Goal: Task Accomplishment & Management: Manage account settings

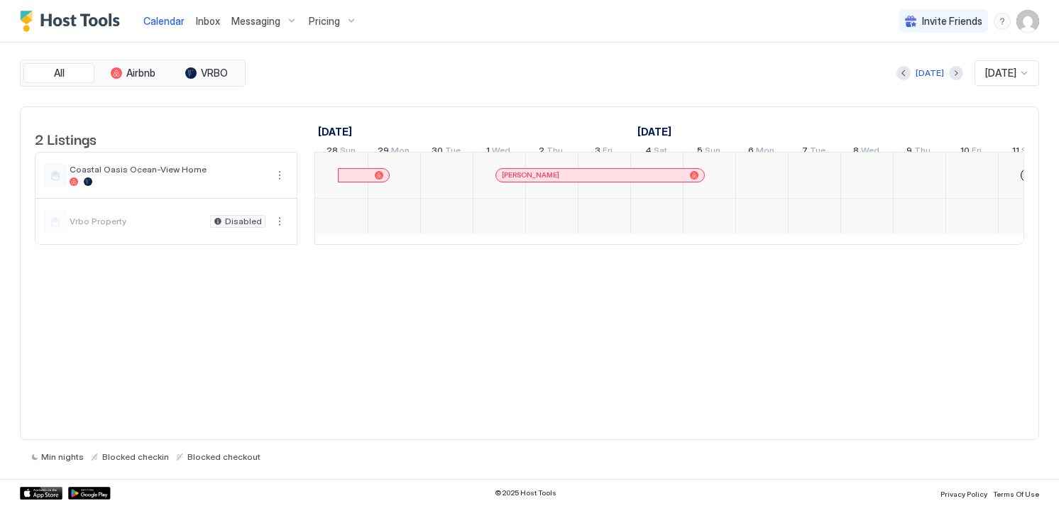
scroll to position [0, 789]
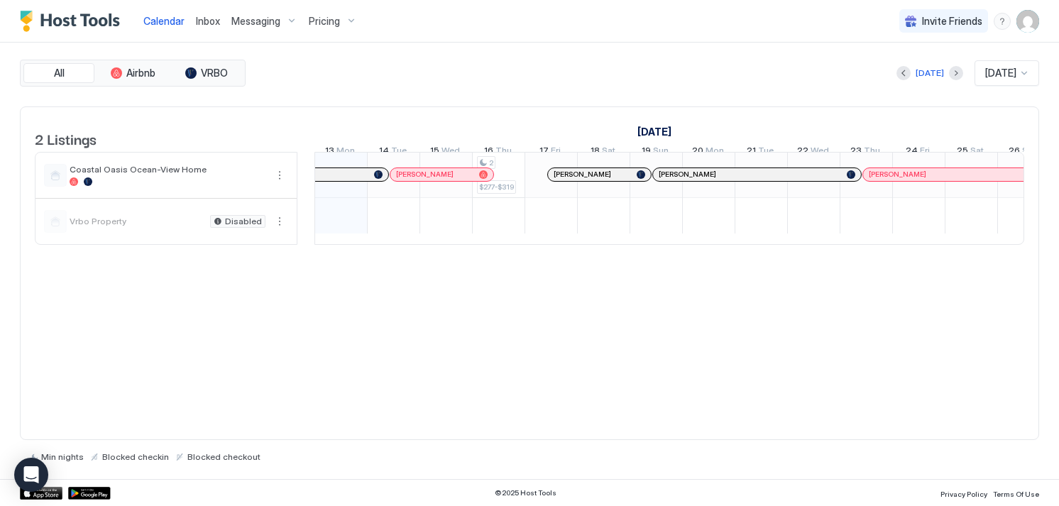
click at [146, 186] on div "Coastal Oasis Ocean-View Home" at bounding box center [168, 175] width 196 height 22
click at [152, 175] on span "Coastal Oasis Ocean-View Home" at bounding box center [168, 169] width 196 height 11
click at [274, 184] on button "More options" at bounding box center [279, 175] width 17 height 17
click at [254, 246] on span "Listing Settings" at bounding box center [255, 249] width 63 height 11
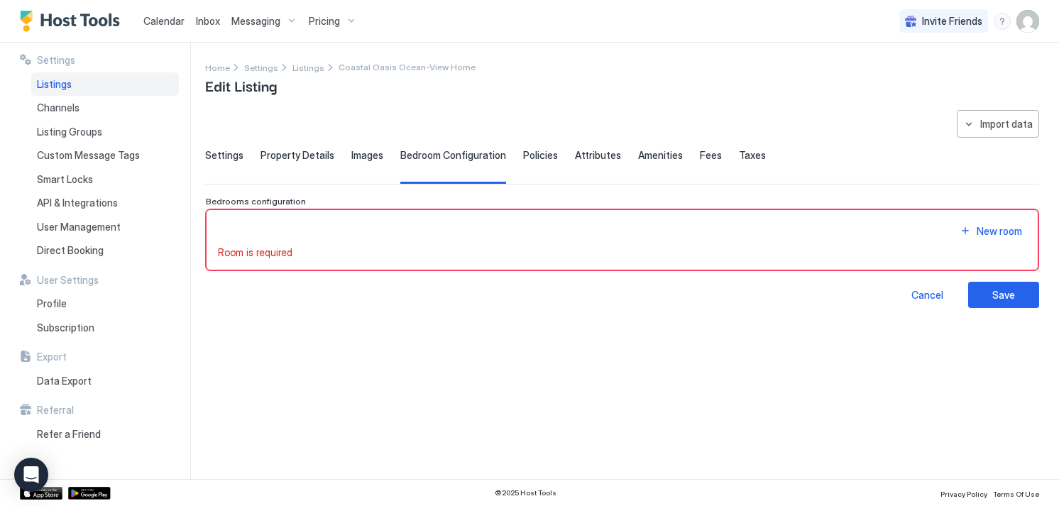
click at [224, 157] on span "Settings" at bounding box center [224, 155] width 38 height 13
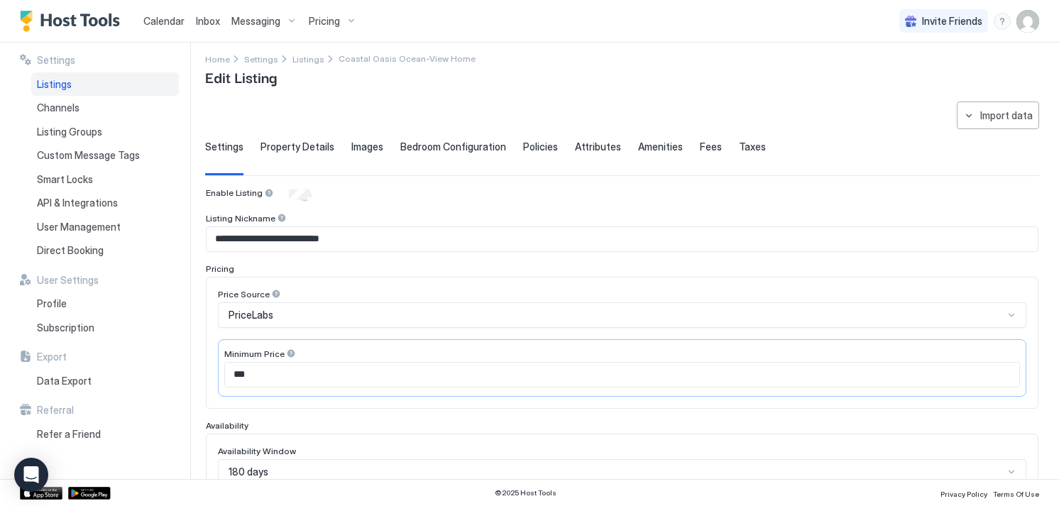
scroll to position [18, 0]
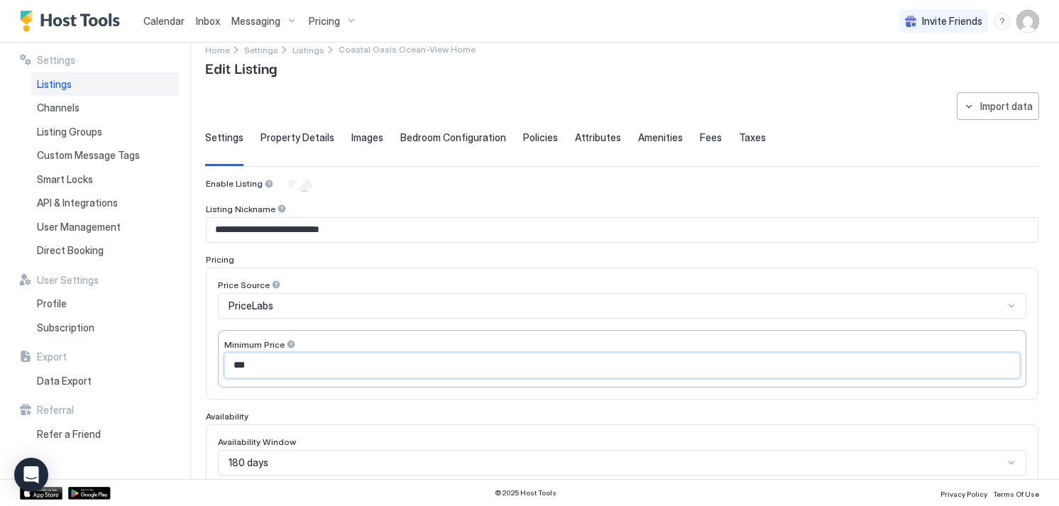
drag, startPoint x: 259, startPoint y: 366, endPoint x: 239, endPoint y: 366, distance: 19.9
click at [239, 366] on input "***" at bounding box center [622, 366] width 794 height 24
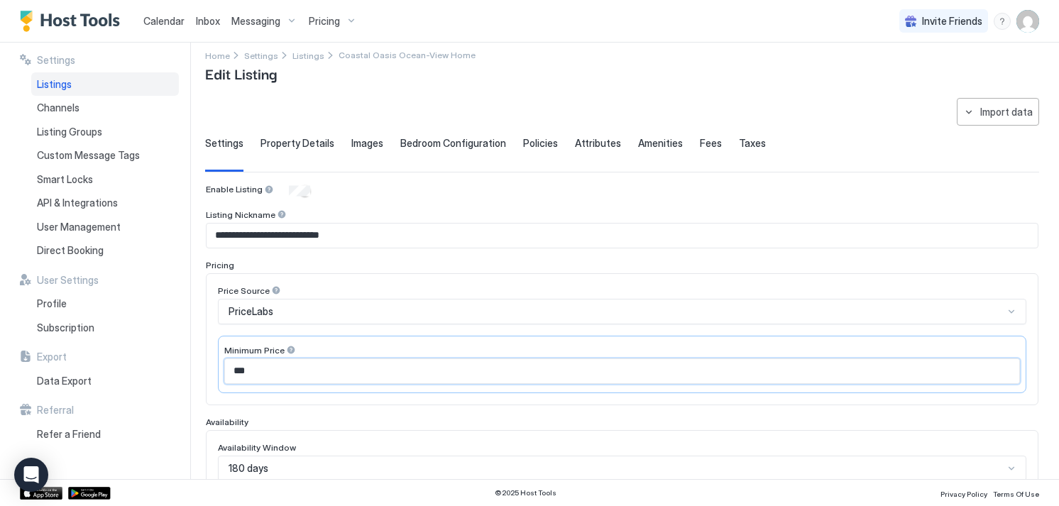
scroll to position [10, 0]
type input "***"
click at [314, 148] on span "Property Details" at bounding box center [298, 145] width 74 height 13
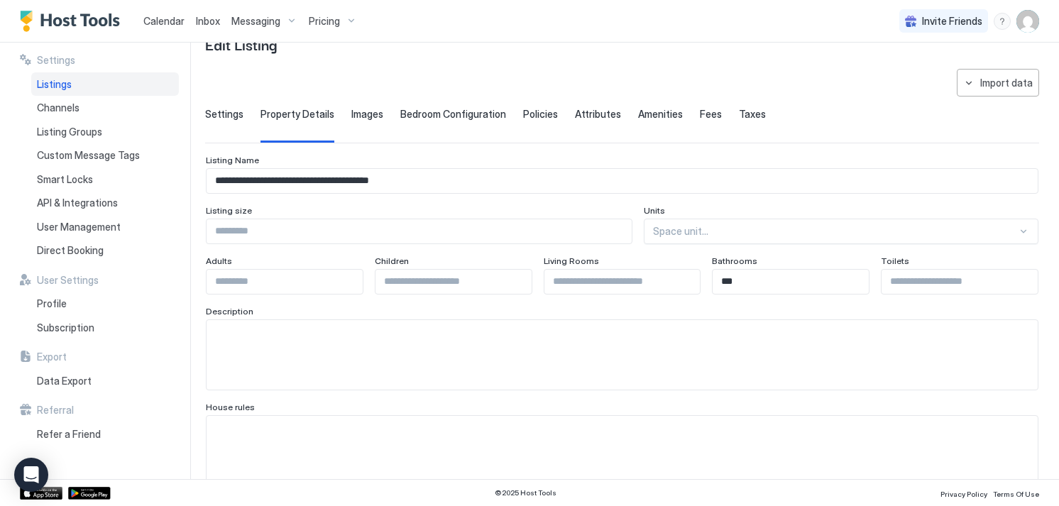
scroll to position [0, 0]
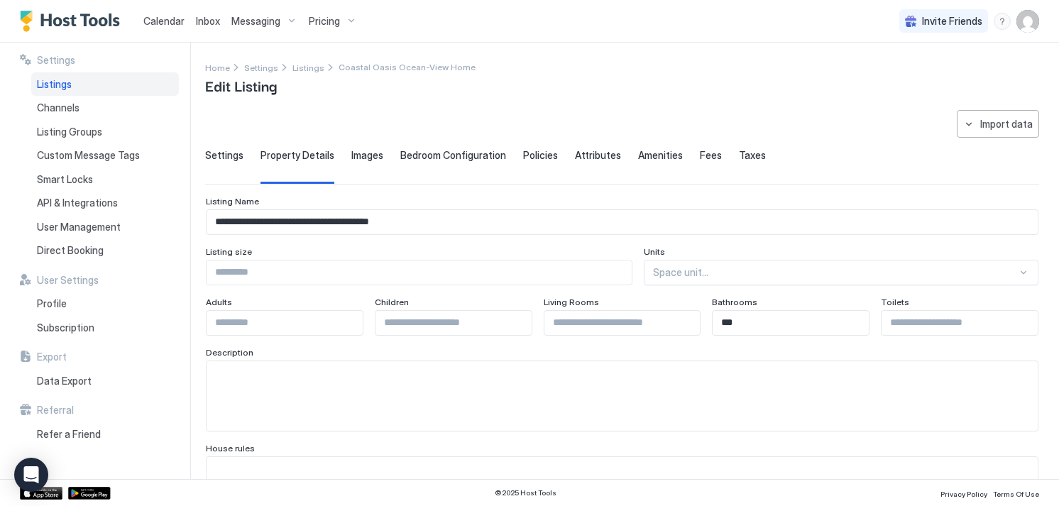
click at [362, 158] on span "Images" at bounding box center [367, 155] width 32 height 13
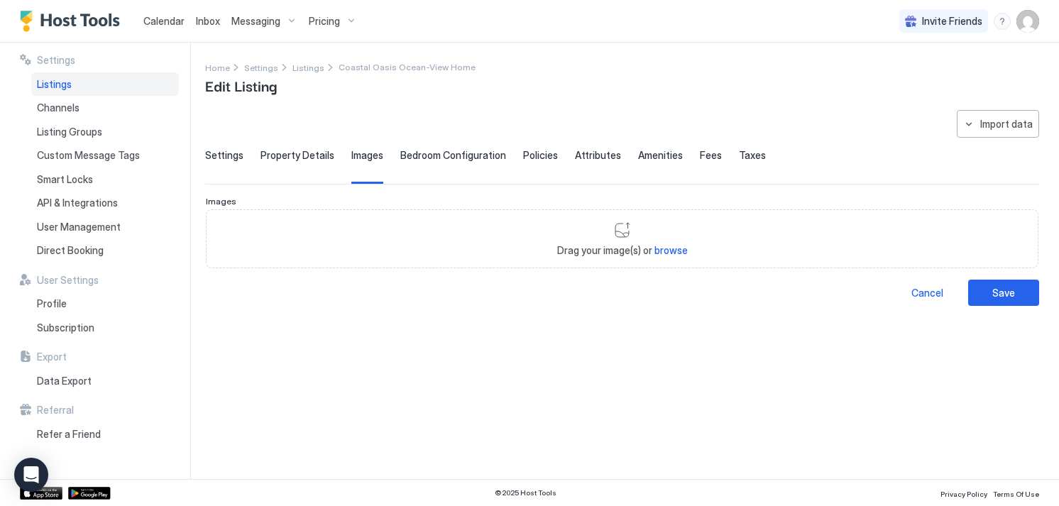
click at [459, 153] on span "Bedroom Configuration" at bounding box center [453, 155] width 106 height 13
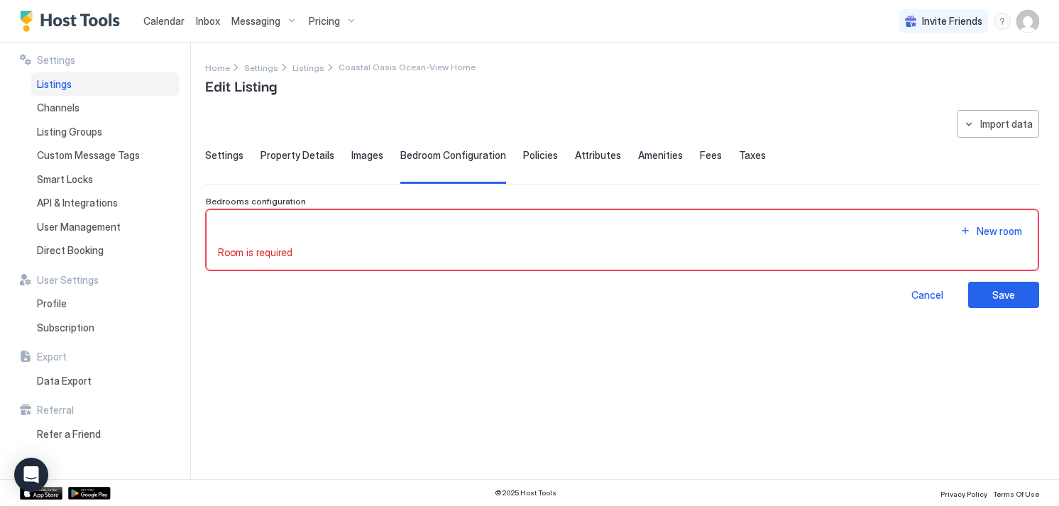
click at [531, 158] on span "Policies" at bounding box center [540, 155] width 35 height 13
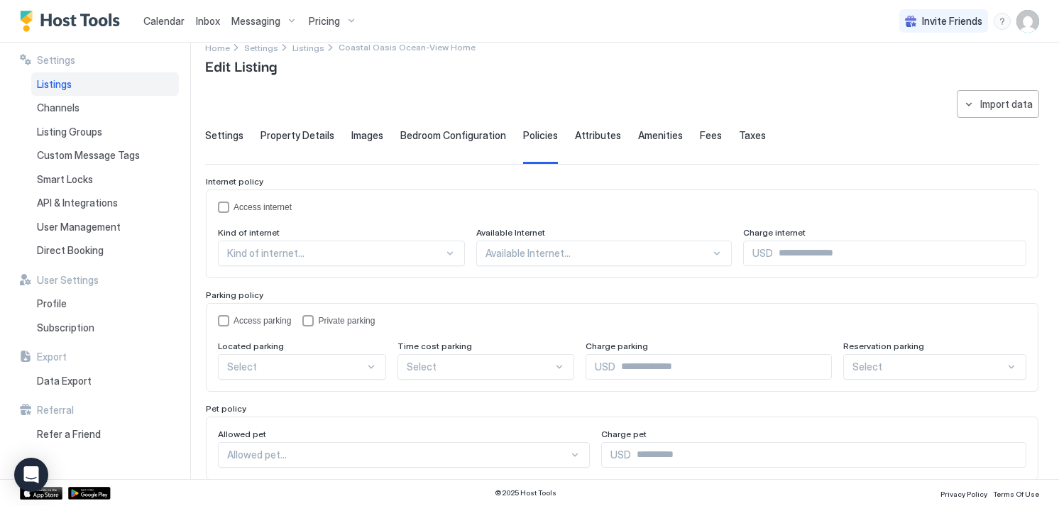
scroll to position [14, 0]
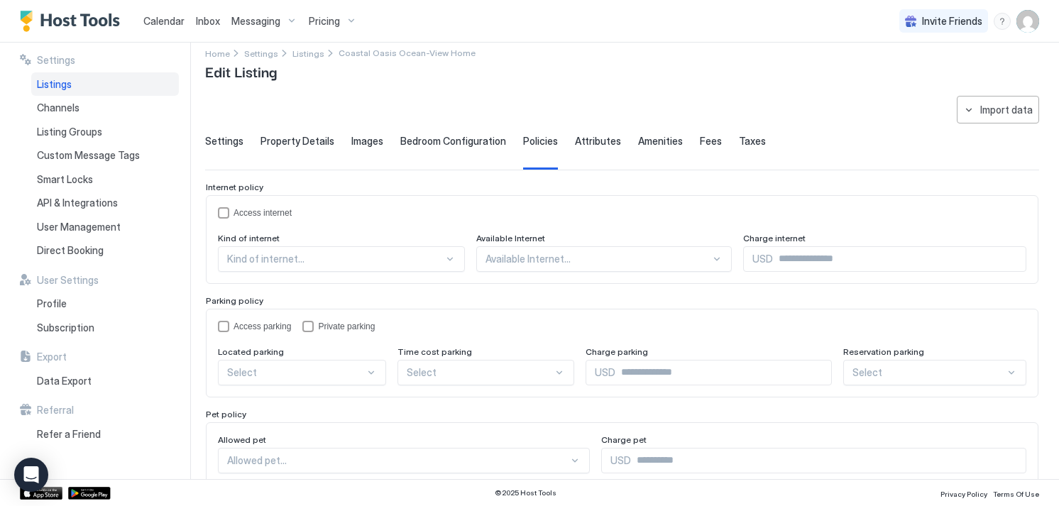
click at [700, 141] on span "Fees" at bounding box center [711, 141] width 22 height 13
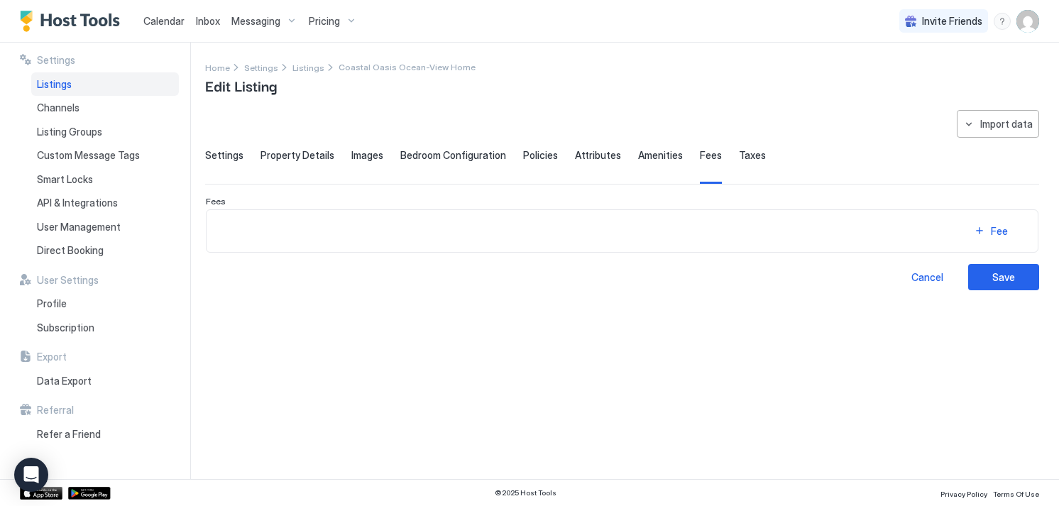
scroll to position [0, 0]
click at [739, 154] on span "Taxes" at bounding box center [752, 155] width 27 height 13
click at [78, 109] on div "Channels" at bounding box center [105, 108] width 148 height 24
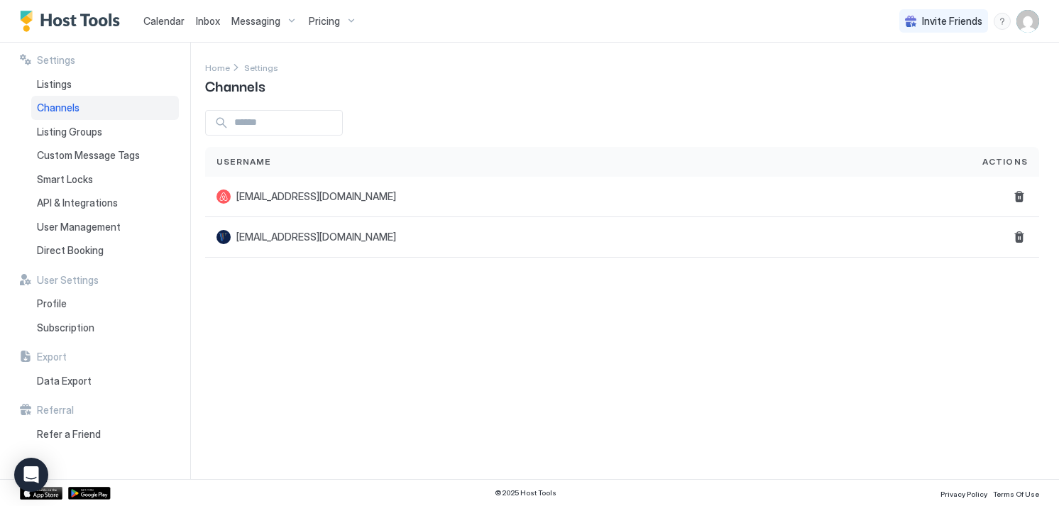
click at [89, 134] on span "Listing Groups" at bounding box center [69, 132] width 65 height 13
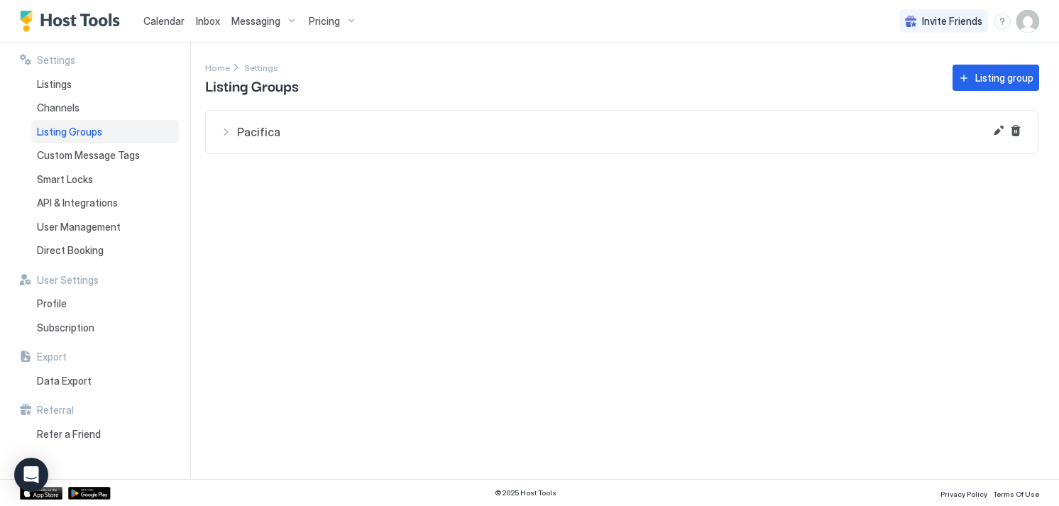
click at [122, 156] on span "Custom Message Tags" at bounding box center [88, 155] width 103 height 13
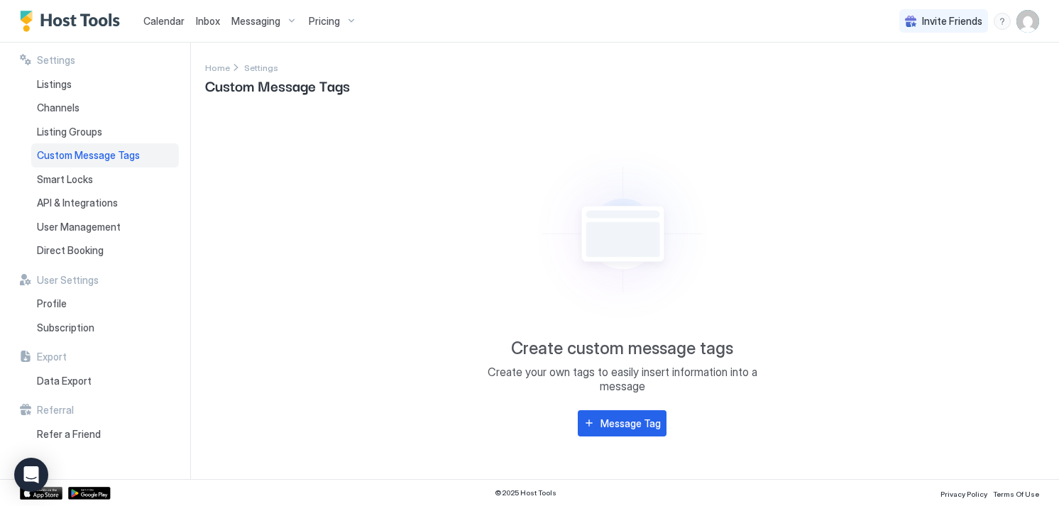
click at [160, 21] on span "Calendar" at bounding box center [163, 21] width 41 height 12
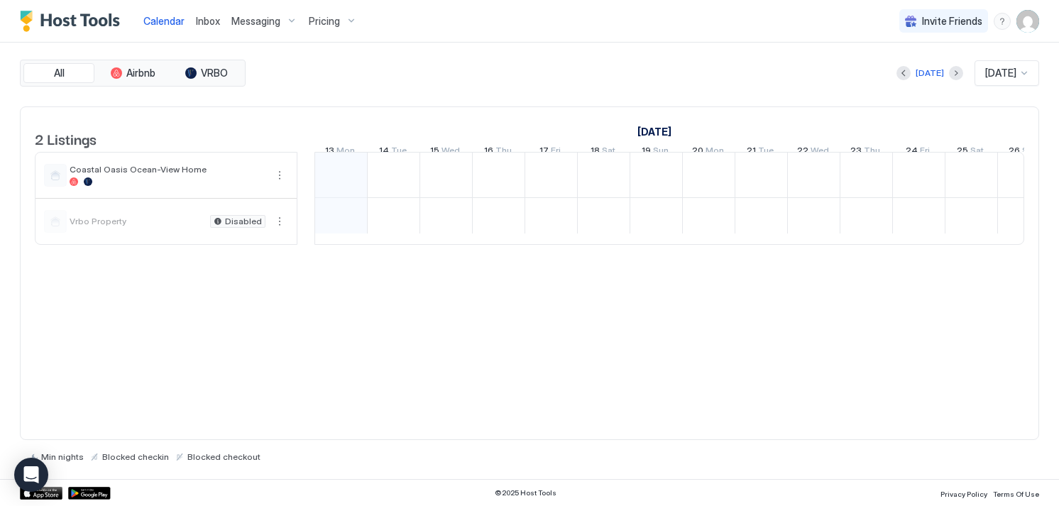
scroll to position [0, 789]
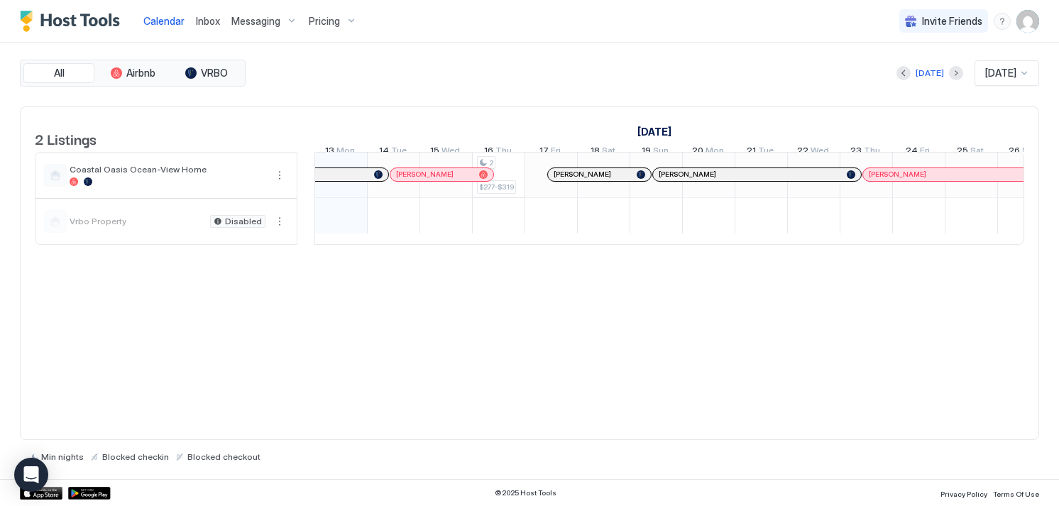
click at [169, 186] on div at bounding box center [168, 181] width 196 height 9
click at [281, 184] on button "More options" at bounding box center [279, 175] width 17 height 17
click at [266, 253] on span "Listing Settings" at bounding box center [255, 249] width 63 height 11
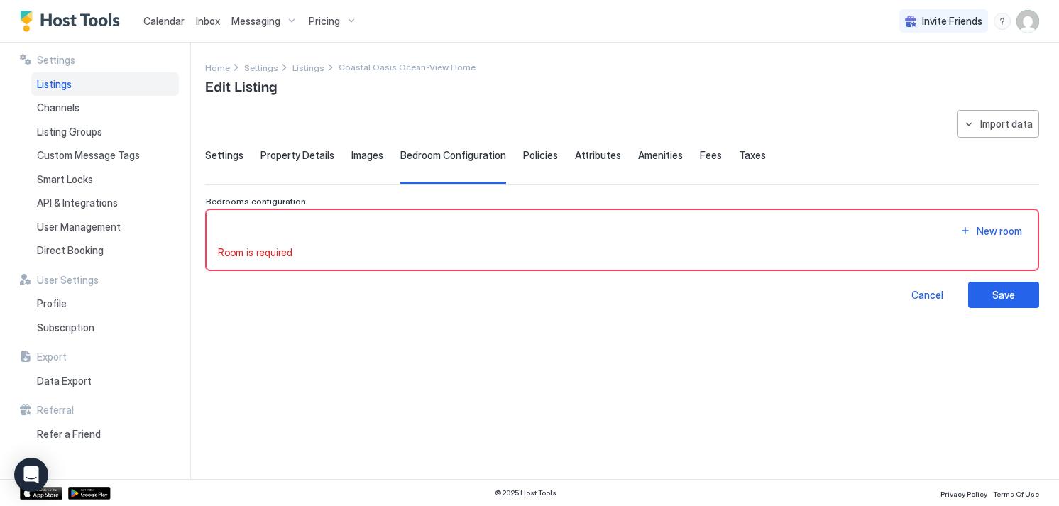
click at [91, 109] on div "Channels" at bounding box center [105, 108] width 148 height 24
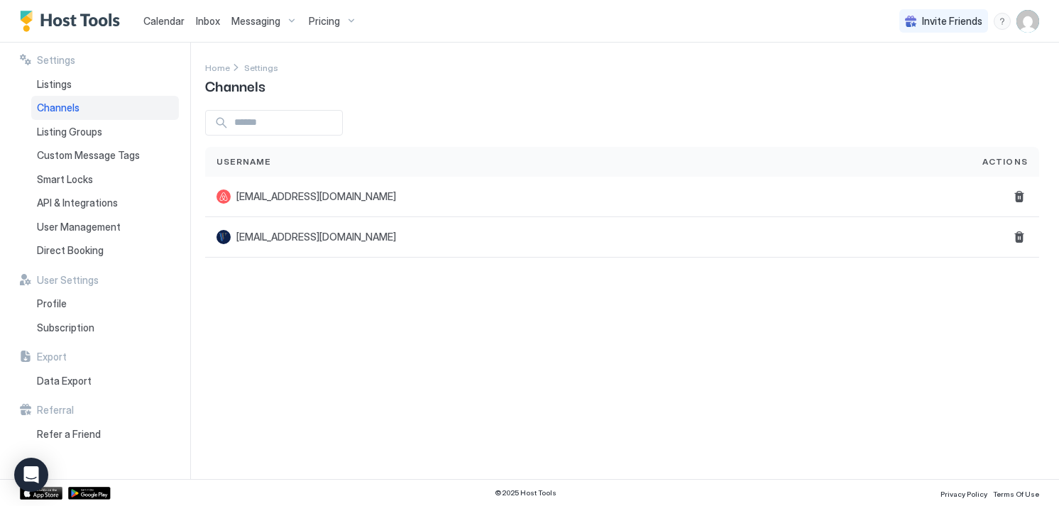
click at [271, 191] on span "[EMAIL_ADDRESS][DOMAIN_NAME]" at bounding box center [316, 196] width 160 height 13
click at [231, 188] on div "[EMAIL_ADDRESS][DOMAIN_NAME]" at bounding box center [588, 197] width 766 height 40
click at [230, 190] on div at bounding box center [224, 197] width 14 height 14
click at [229, 189] on div "[EMAIL_ADDRESS][DOMAIN_NAME]" at bounding box center [588, 197] width 766 height 40
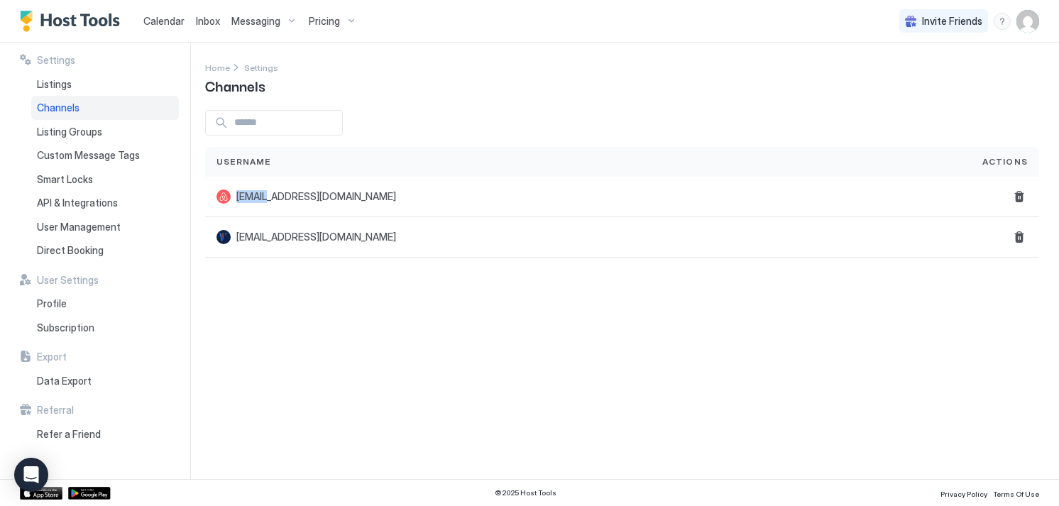
click at [229, 189] on div "[EMAIL_ADDRESS][DOMAIN_NAME]" at bounding box center [588, 197] width 766 height 40
click at [129, 140] on div "Listing Groups" at bounding box center [105, 132] width 148 height 24
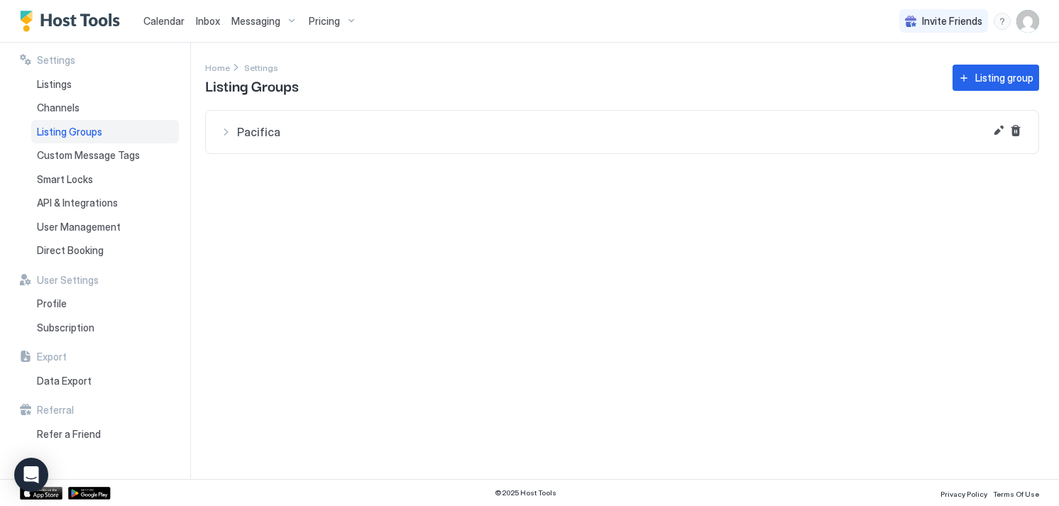
click at [129, 140] on div "Listing Groups" at bounding box center [105, 132] width 148 height 24
click at [271, 136] on span "Pacifica" at bounding box center [630, 132] width 787 height 14
click at [248, 134] on span "Pacifica" at bounding box center [630, 132] width 787 height 14
click at [479, 187] on div at bounding box center [644, 186] width 738 height 11
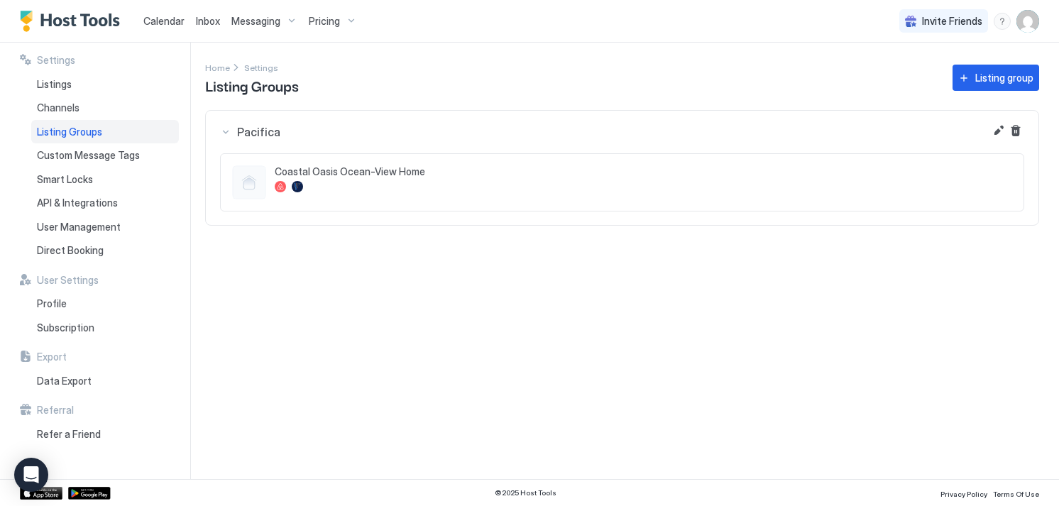
click at [385, 172] on span "Coastal Oasis Ocean-View Home" at bounding box center [644, 171] width 738 height 13
click at [1000, 128] on button "Edit" at bounding box center [998, 130] width 17 height 17
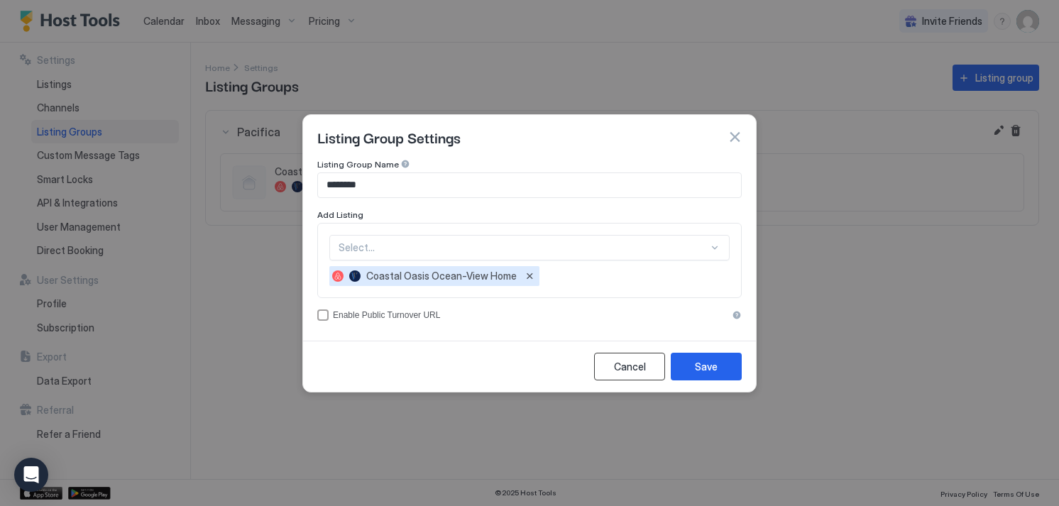
click at [626, 365] on div "Cancel" at bounding box center [630, 366] width 32 height 15
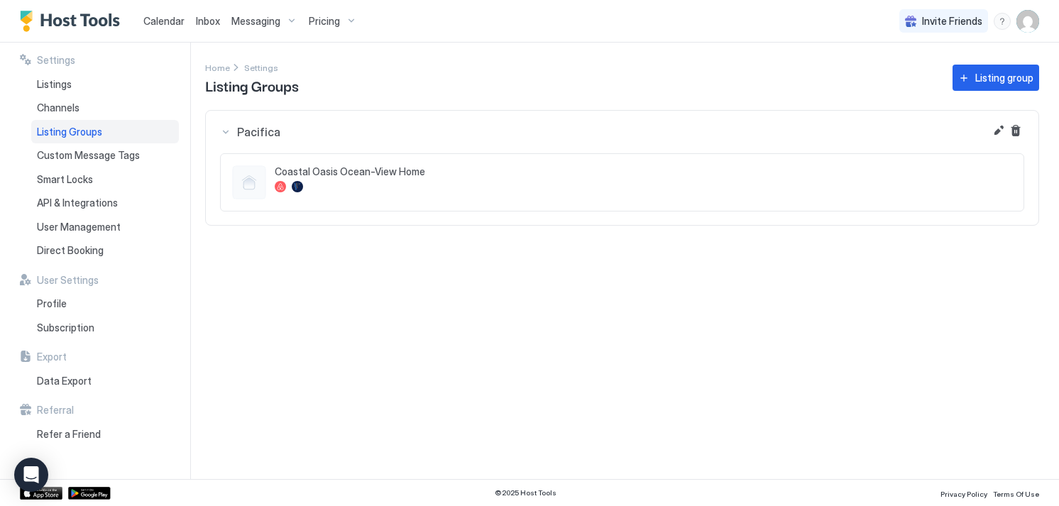
click at [114, 243] on div "Direct Booking" at bounding box center [105, 251] width 148 height 24
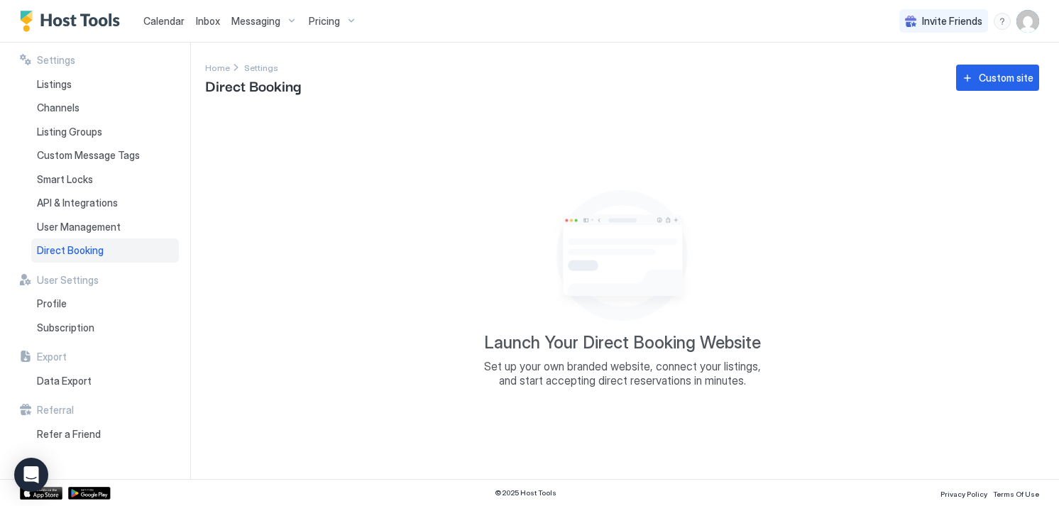
click at [114, 224] on span "User Management" at bounding box center [79, 227] width 84 height 13
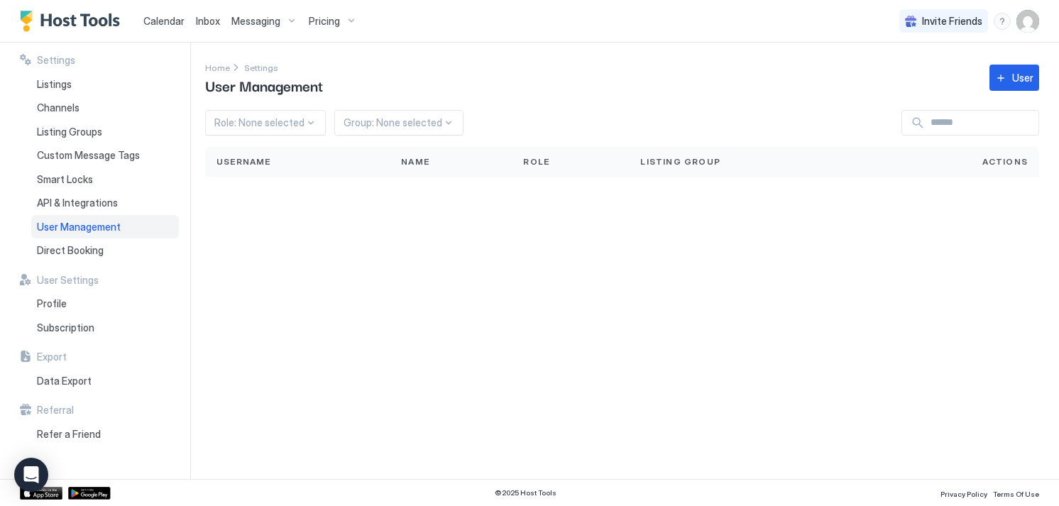
click at [104, 205] on span "API & Integrations" at bounding box center [77, 203] width 81 height 13
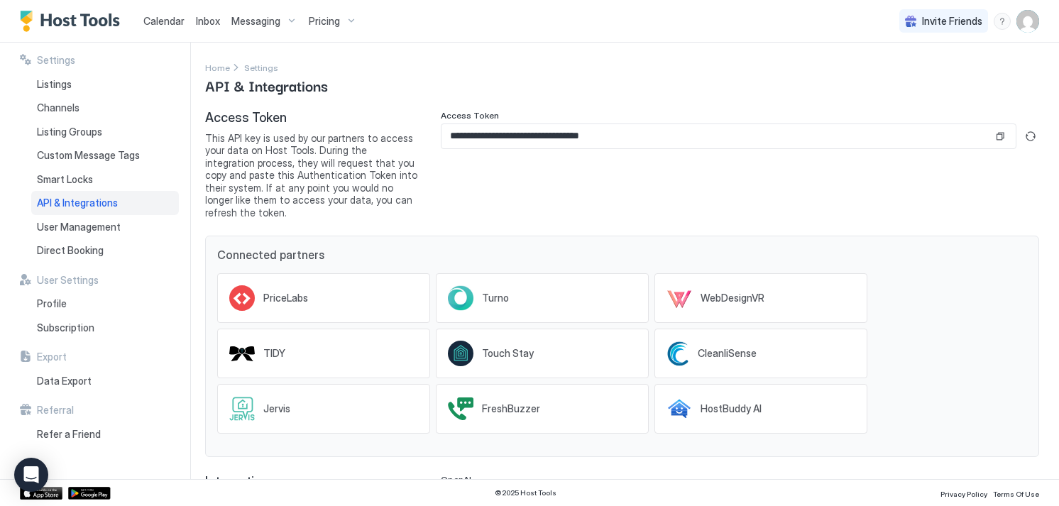
click at [319, 26] on span "Pricing" at bounding box center [324, 21] width 31 height 13
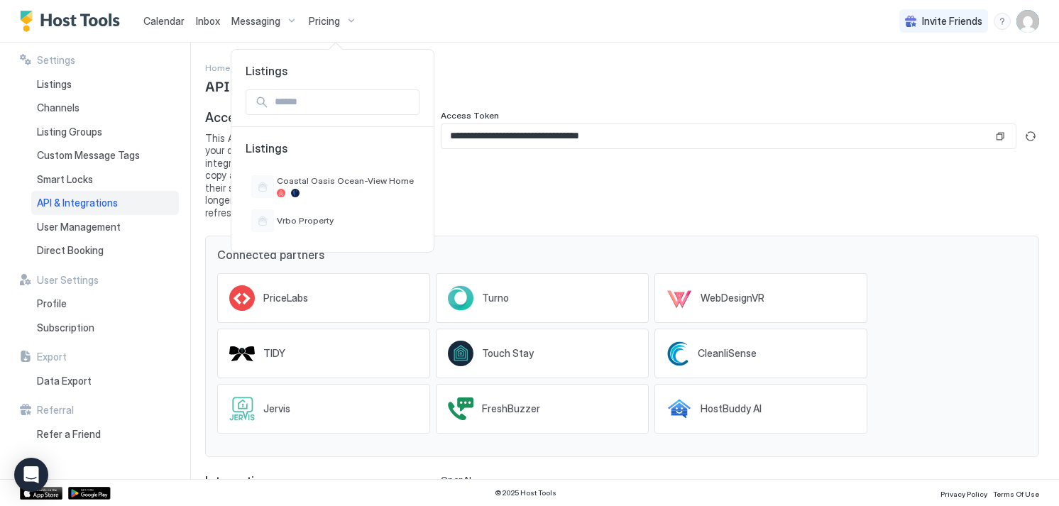
click at [256, 21] on div at bounding box center [529, 253] width 1059 height 506
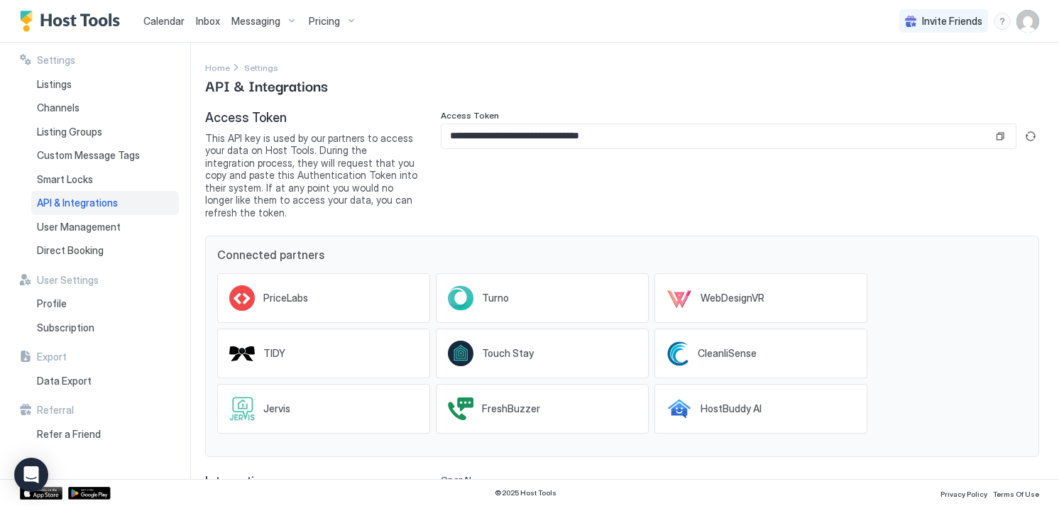
click at [256, 21] on span "Messaging" at bounding box center [255, 21] width 49 height 13
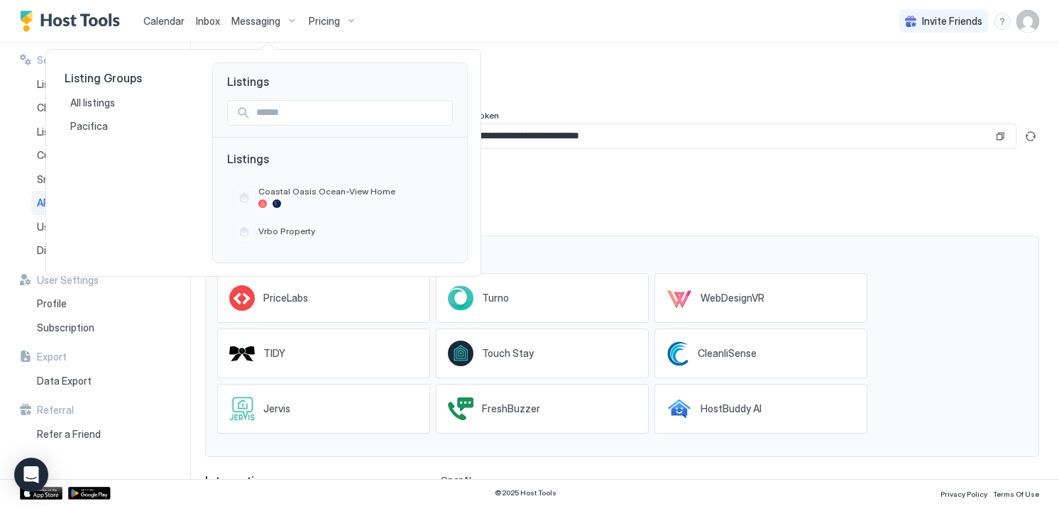
click at [198, 22] on div at bounding box center [529, 253] width 1059 height 506
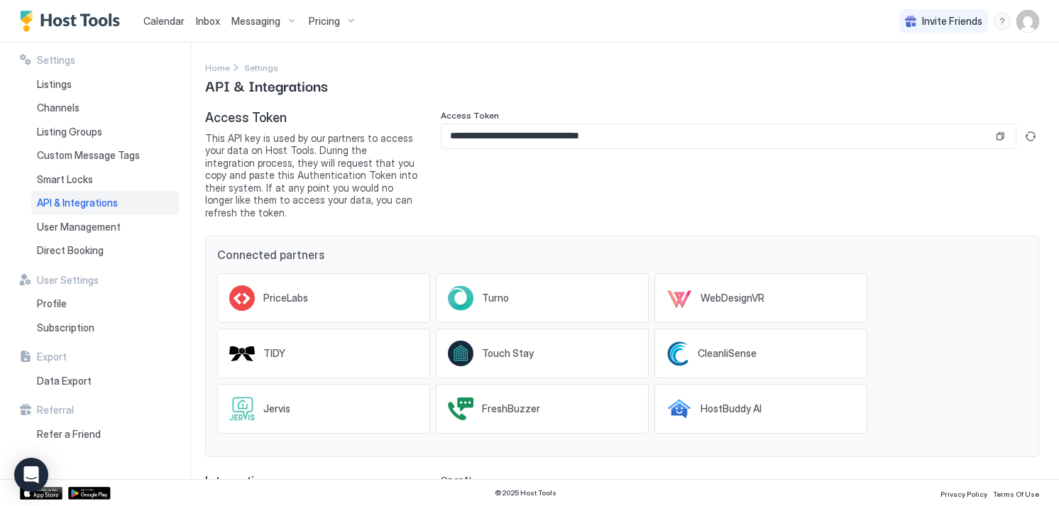
click at [165, 21] on span "Calendar" at bounding box center [163, 21] width 41 height 12
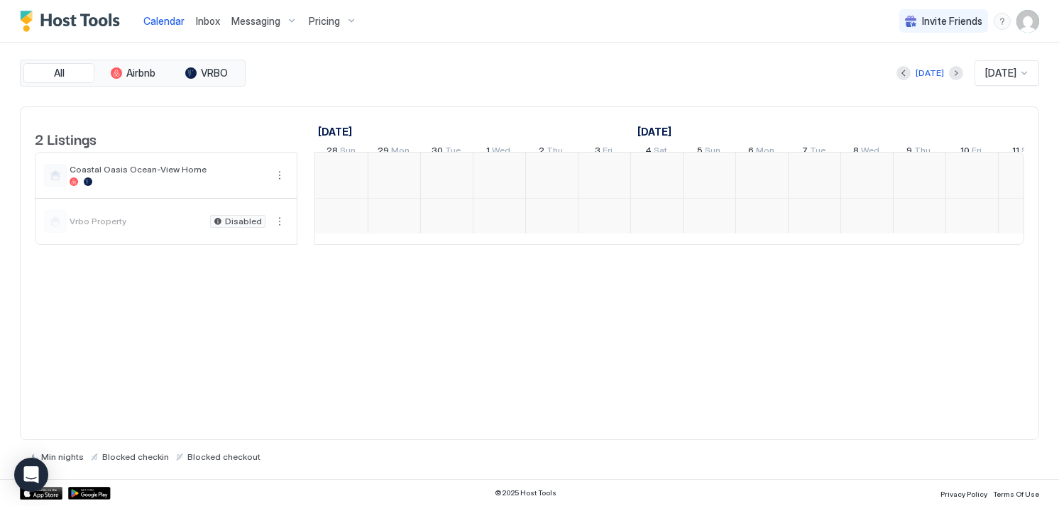
scroll to position [0, 789]
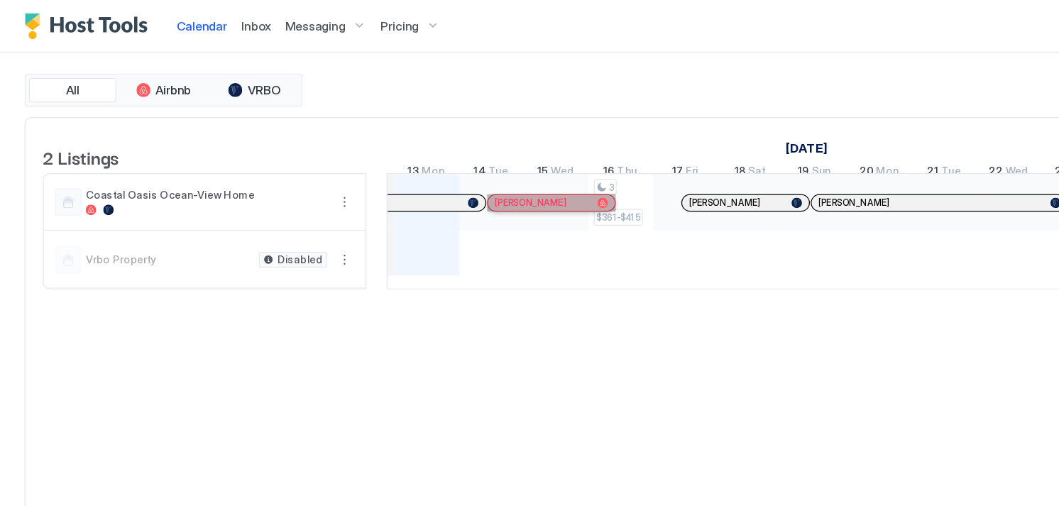
click at [454, 169] on div "[PERSON_NAME]" at bounding box center [440, 164] width 77 height 9
